Goal: Information Seeking & Learning: Learn about a topic

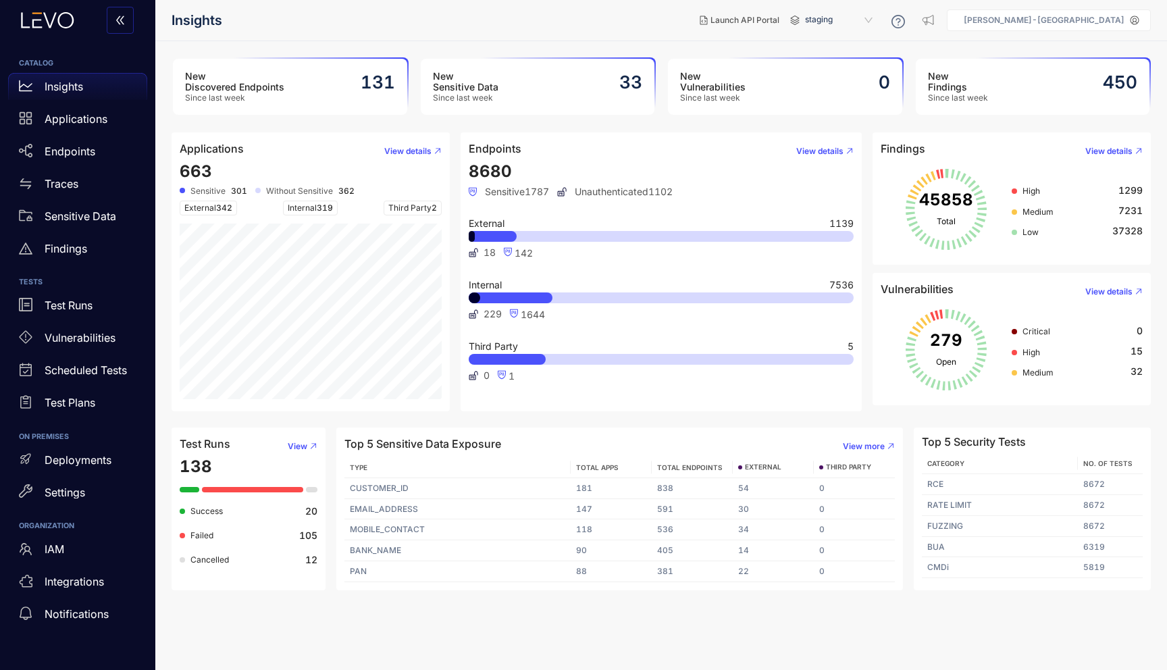
click at [1037, 192] on span "High" at bounding box center [1031, 191] width 18 height 10
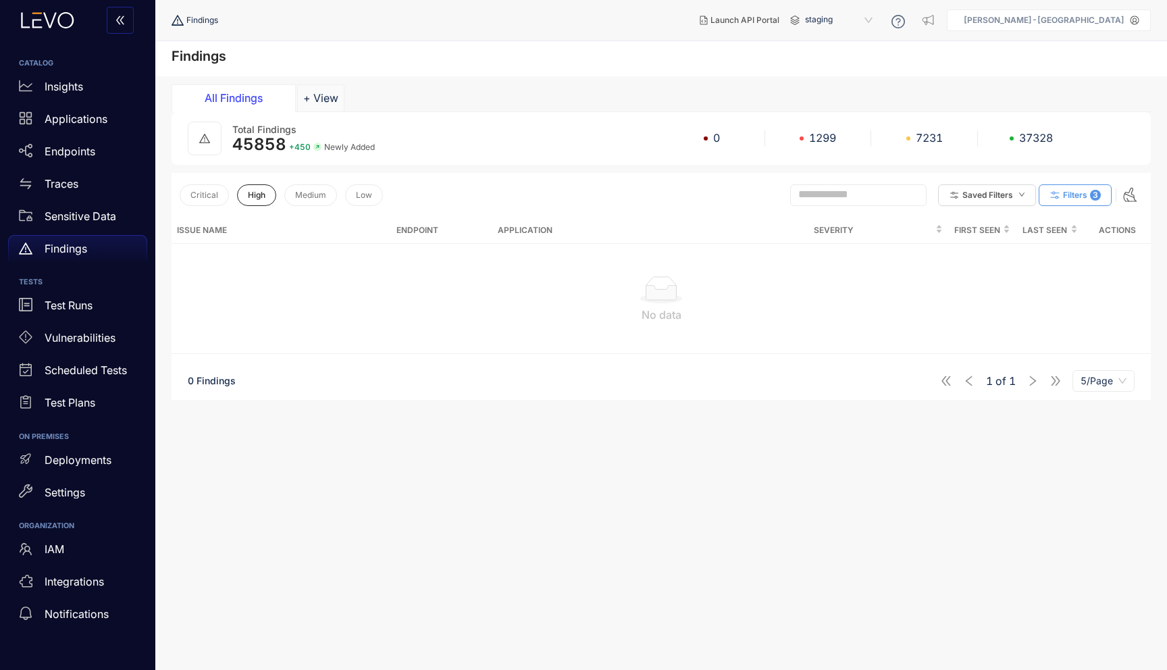
click at [1063, 195] on span "Filters" at bounding box center [1075, 194] width 24 height 9
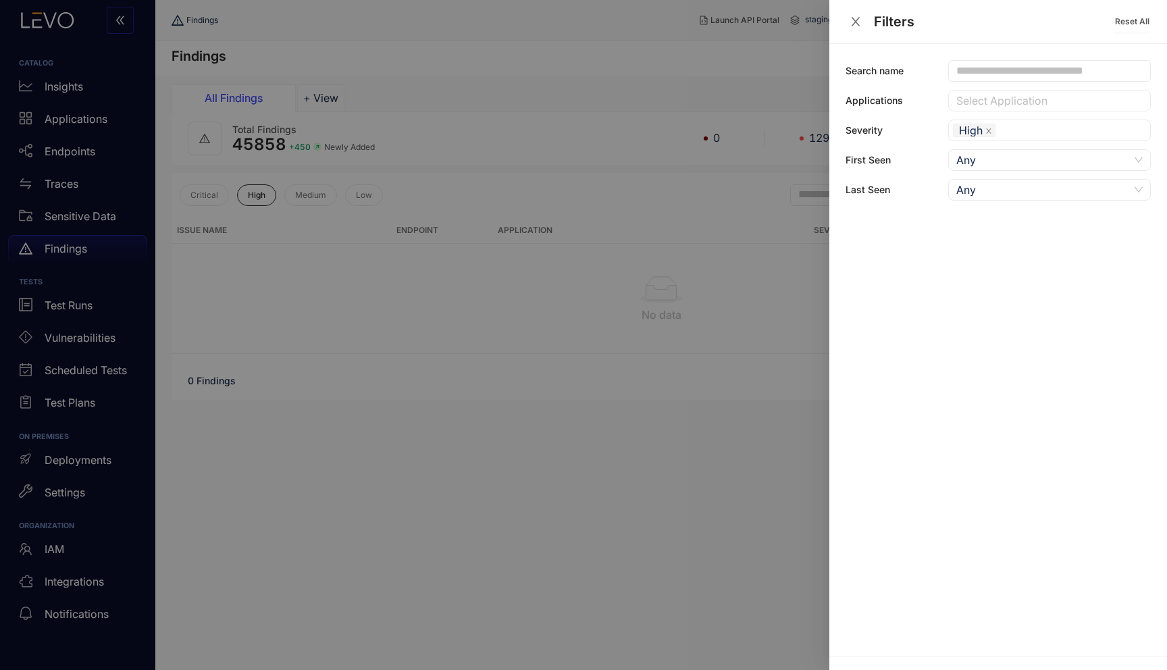
click at [850, 22] on icon "close" at bounding box center [855, 22] width 12 height 12
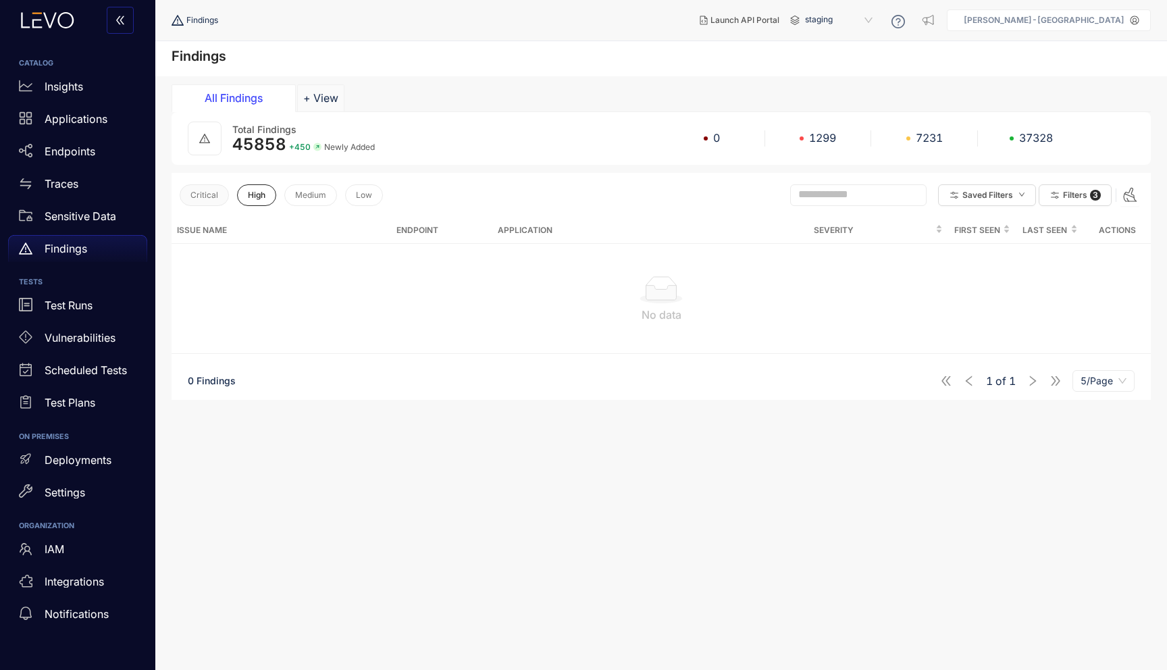
click at [189, 205] on button "Critical" at bounding box center [204, 195] width 49 height 22
click at [197, 201] on button "Critical" at bounding box center [204, 195] width 49 height 22
click at [264, 194] on span "High" at bounding box center [257, 194] width 18 height 9
click at [82, 257] on div "Findings" at bounding box center [77, 248] width 139 height 27
click at [90, 346] on div "Vulnerabilities" at bounding box center [77, 338] width 139 height 27
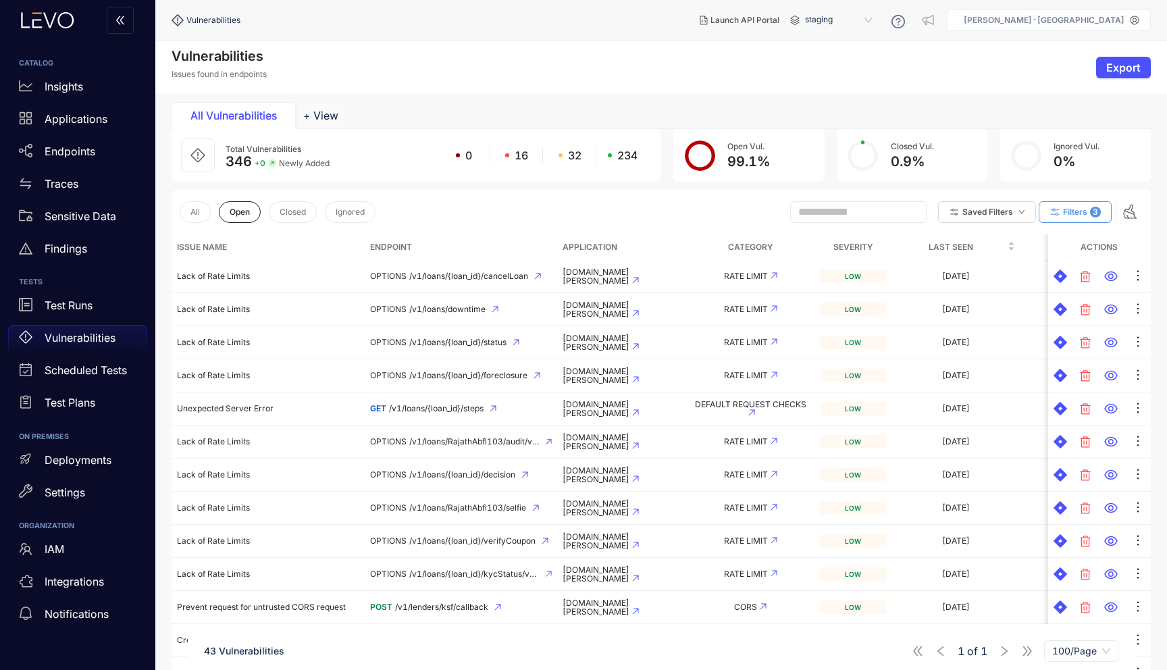
click at [1069, 215] on span "Filters" at bounding box center [1075, 211] width 24 height 9
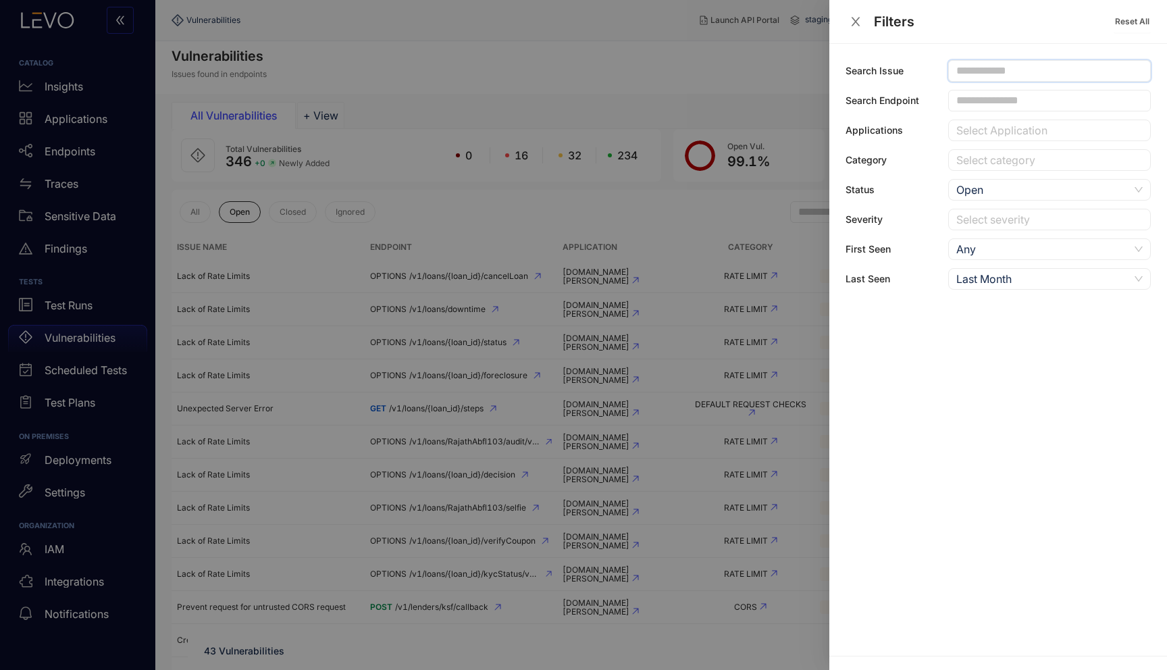
click at [993, 73] on input "text" at bounding box center [1043, 71] width 174 height 12
click at [486, 226] on div at bounding box center [583, 335] width 1167 height 670
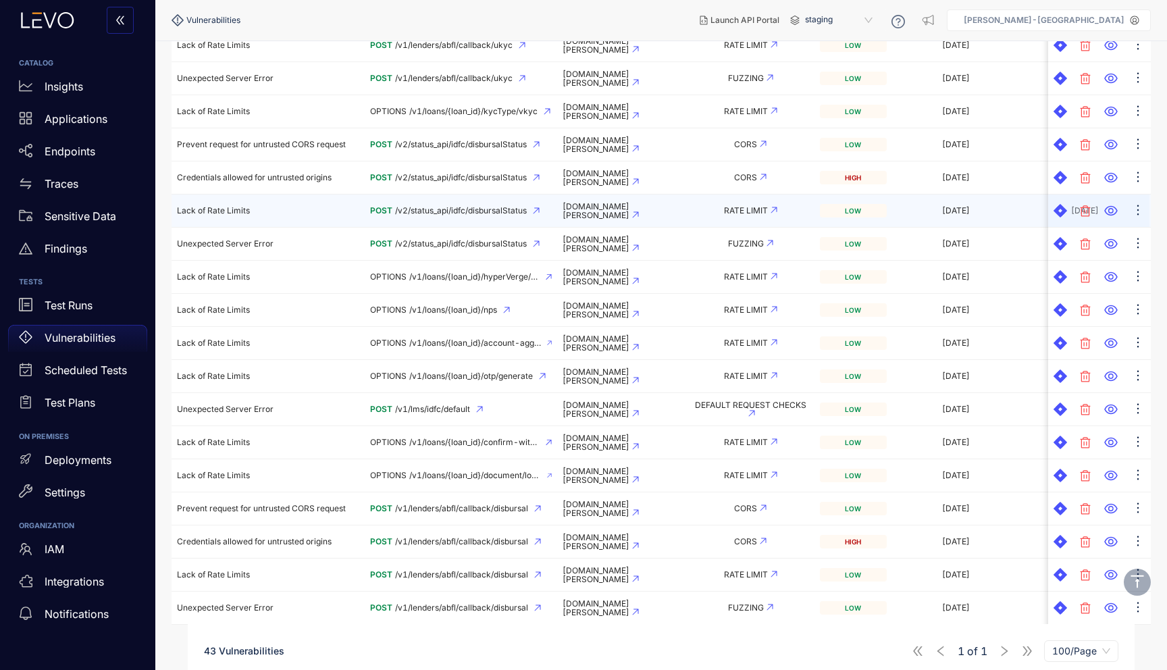
scroll to position [1070, 0]
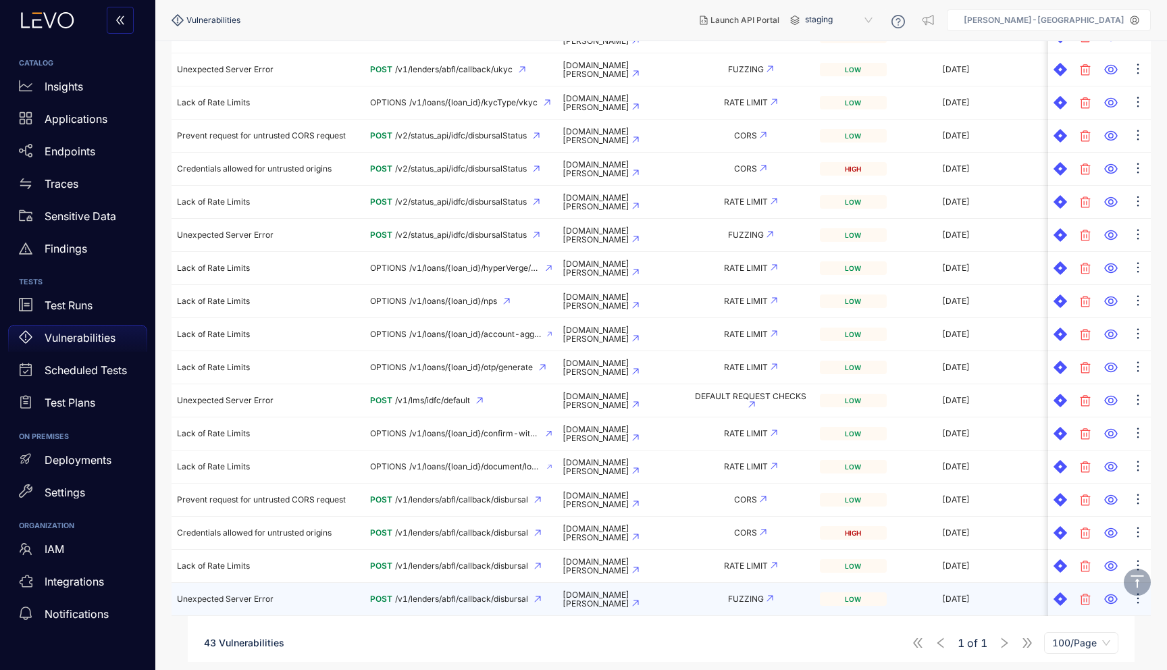
click at [264, 589] on td "Unexpected Server Error" at bounding box center [268, 599] width 193 height 33
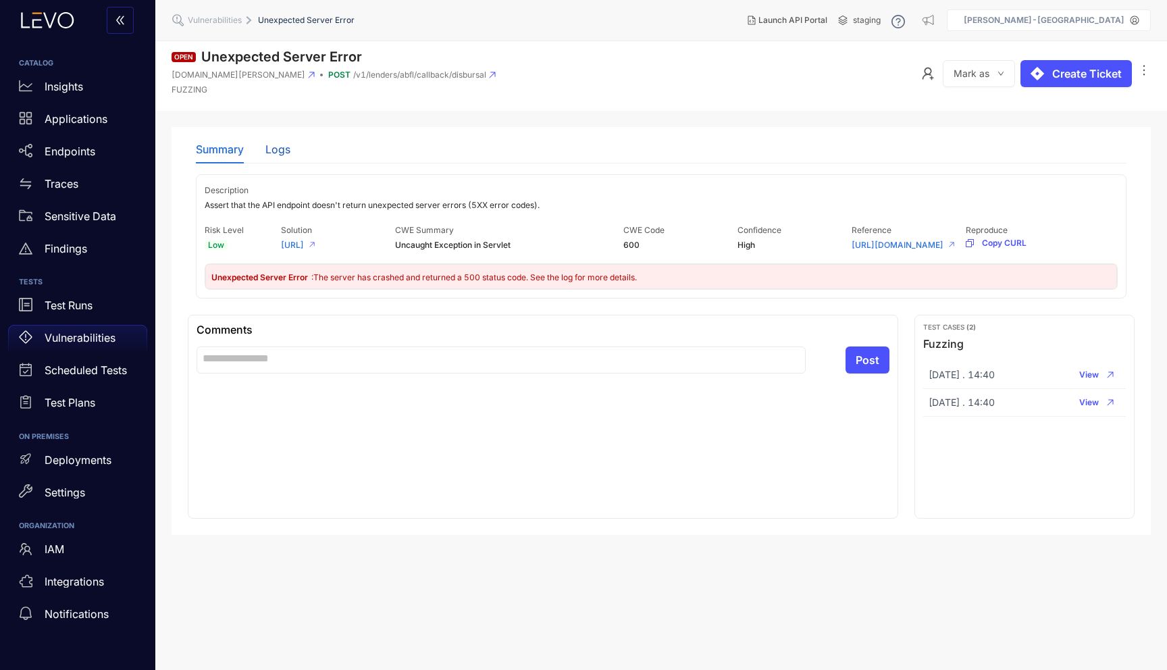
click at [275, 151] on div "Logs" at bounding box center [277, 149] width 25 height 12
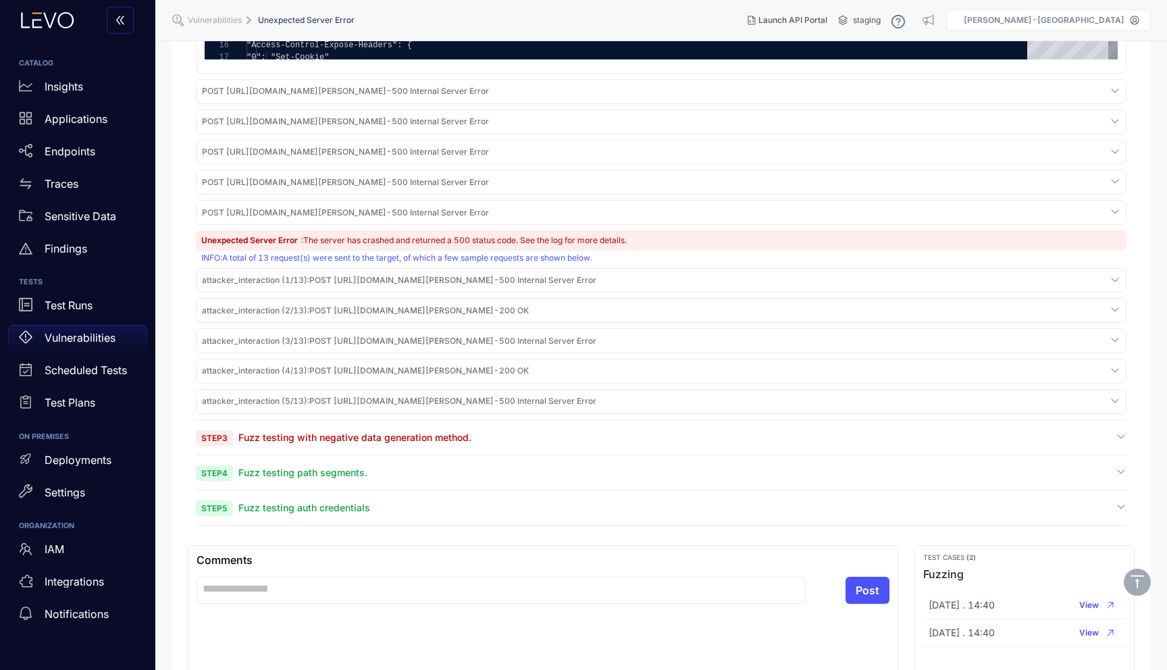
scroll to position [713, 0]
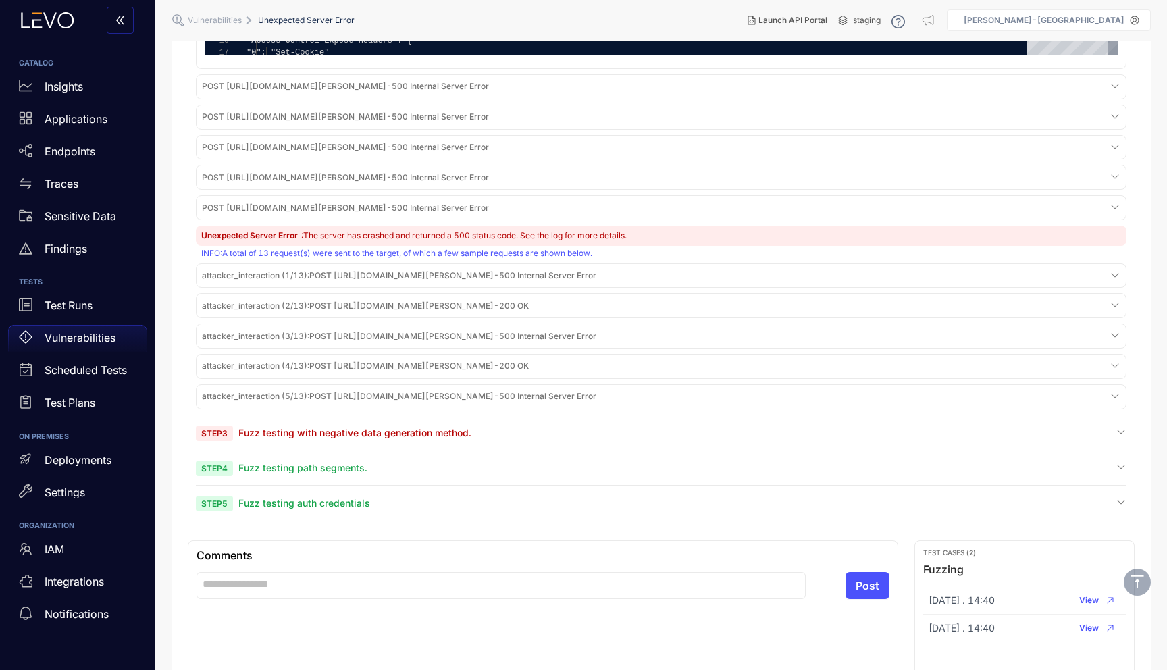
click at [437, 438] on span "Fuzz testing with negative data generation method." at bounding box center [354, 432] width 233 height 11
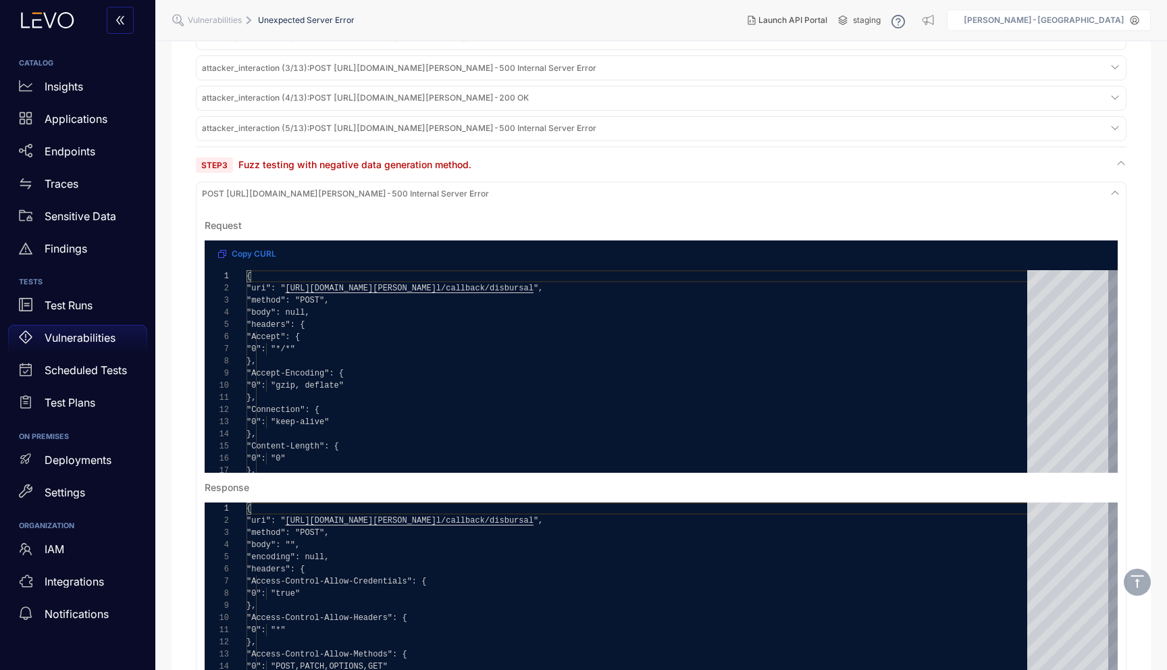
scroll to position [974, 0]
